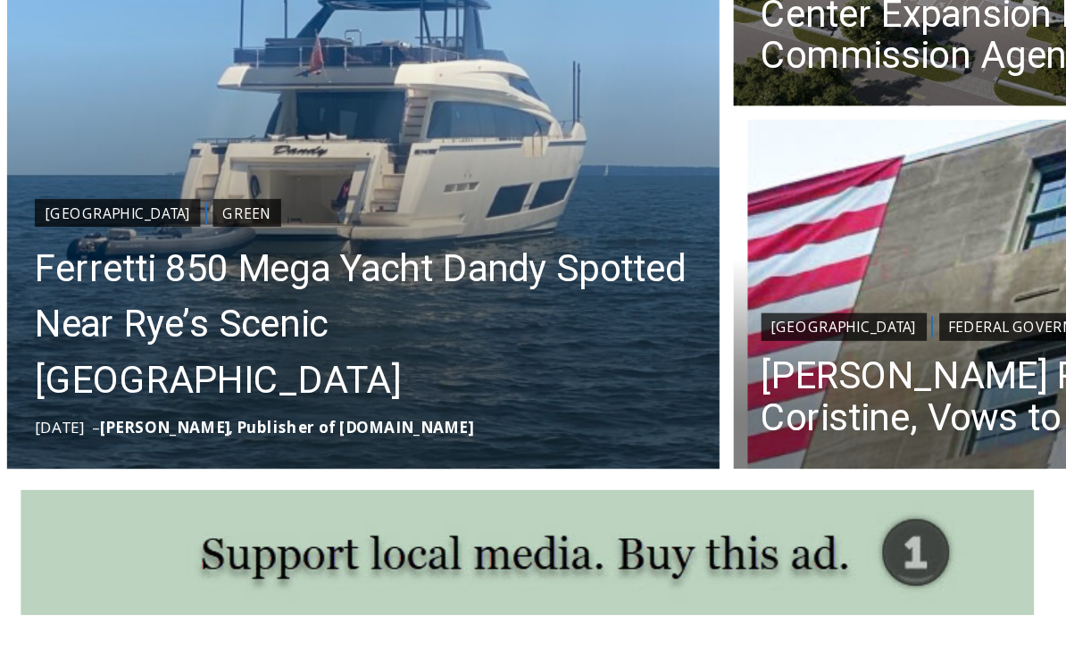
scroll to position [918, 0]
click at [137, 236] on link "Ferretti 850 Mega Yacht Dandy Spotted Near Rye’s Scenic [GEOGRAPHIC_DATA]" at bounding box center [293, 207] width 421 height 107
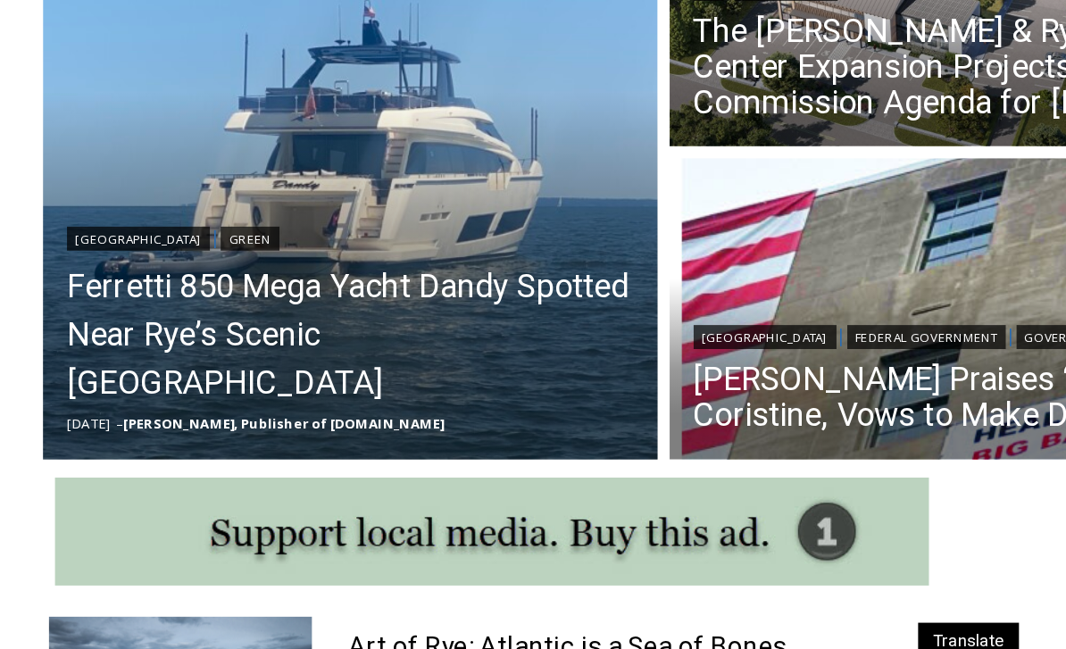
scroll to position [734, 0]
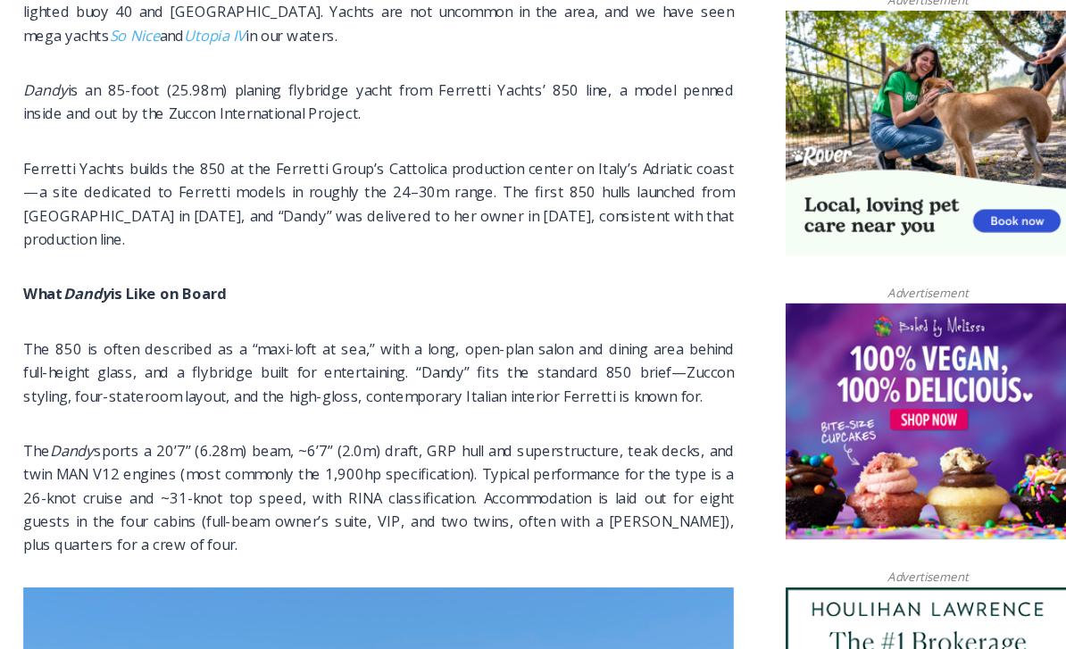
scroll to position [1157, 0]
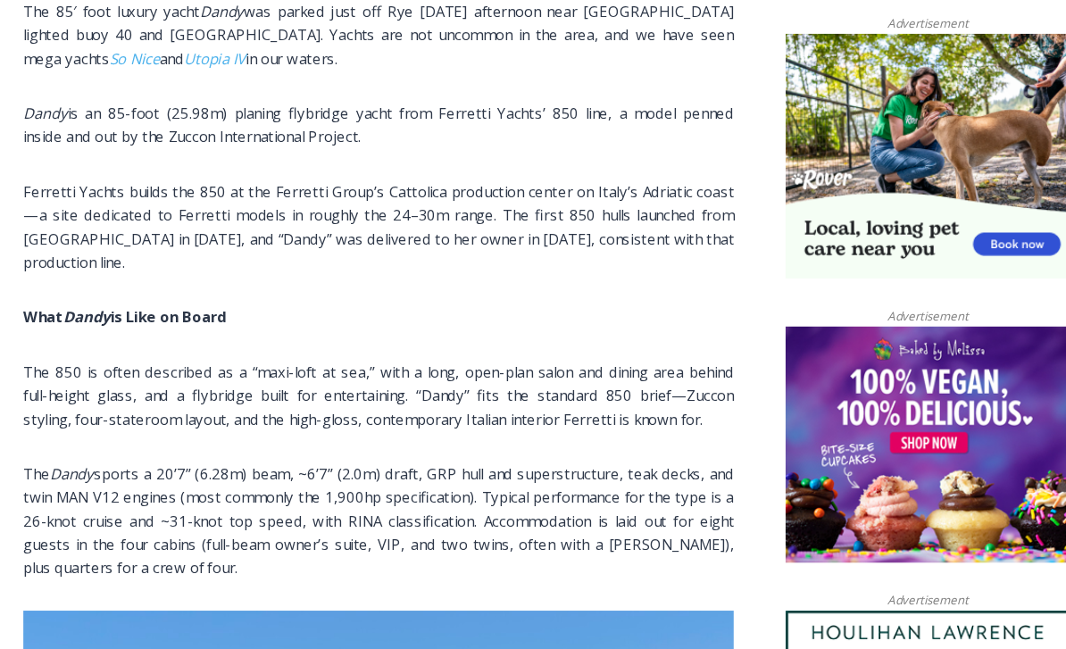
click at [634, 202] on span "Ferretti Yachts builds the 850 at the Ferretti Group’s Cattolica production cen…" at bounding box center [379, 207] width 647 height 82
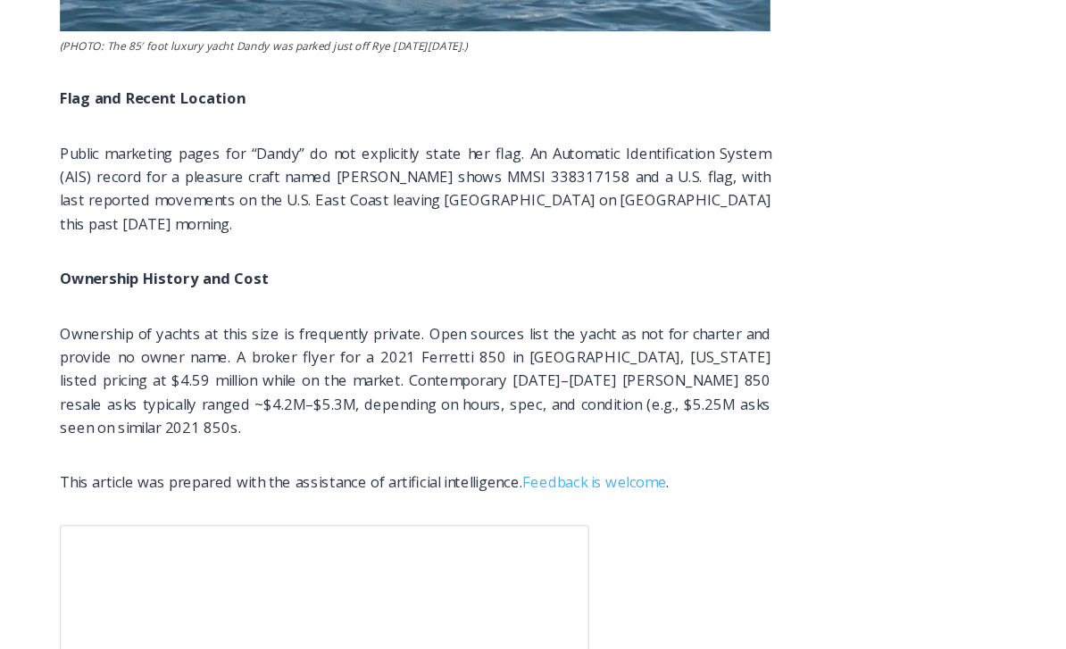
scroll to position [3578, 0]
